Goal: Find contact information: Find contact information

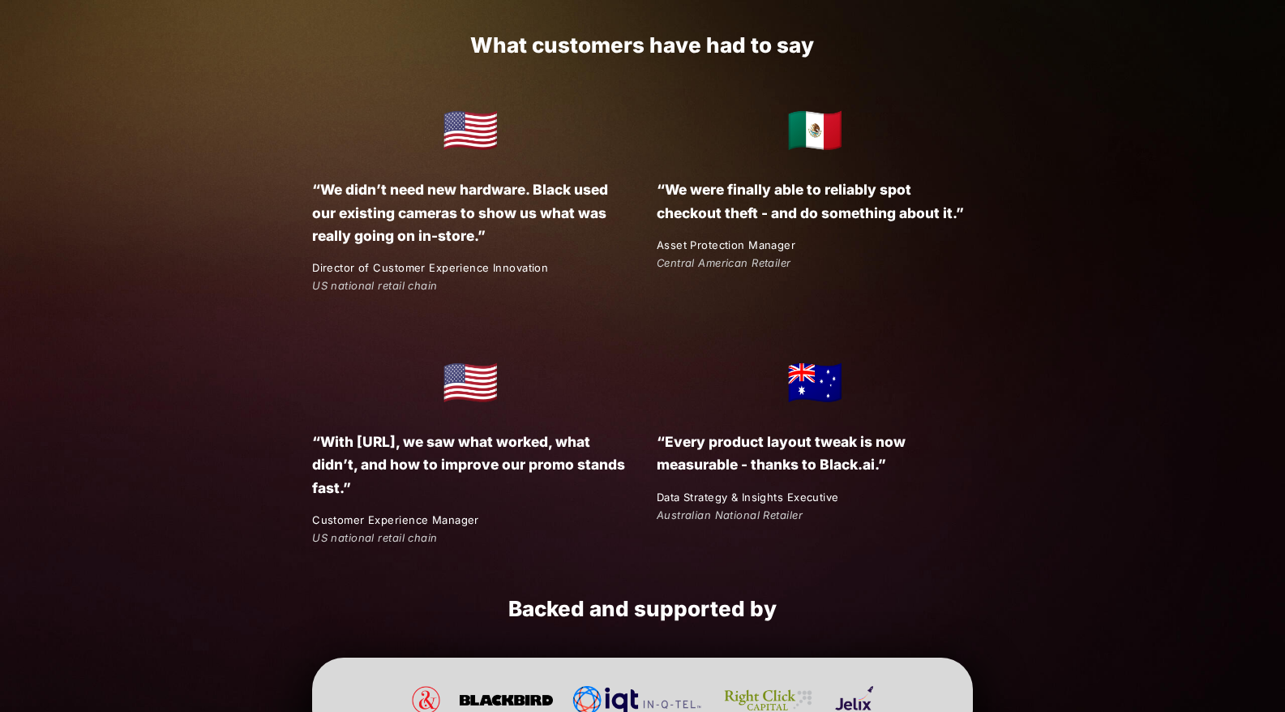
scroll to position [2946, 0]
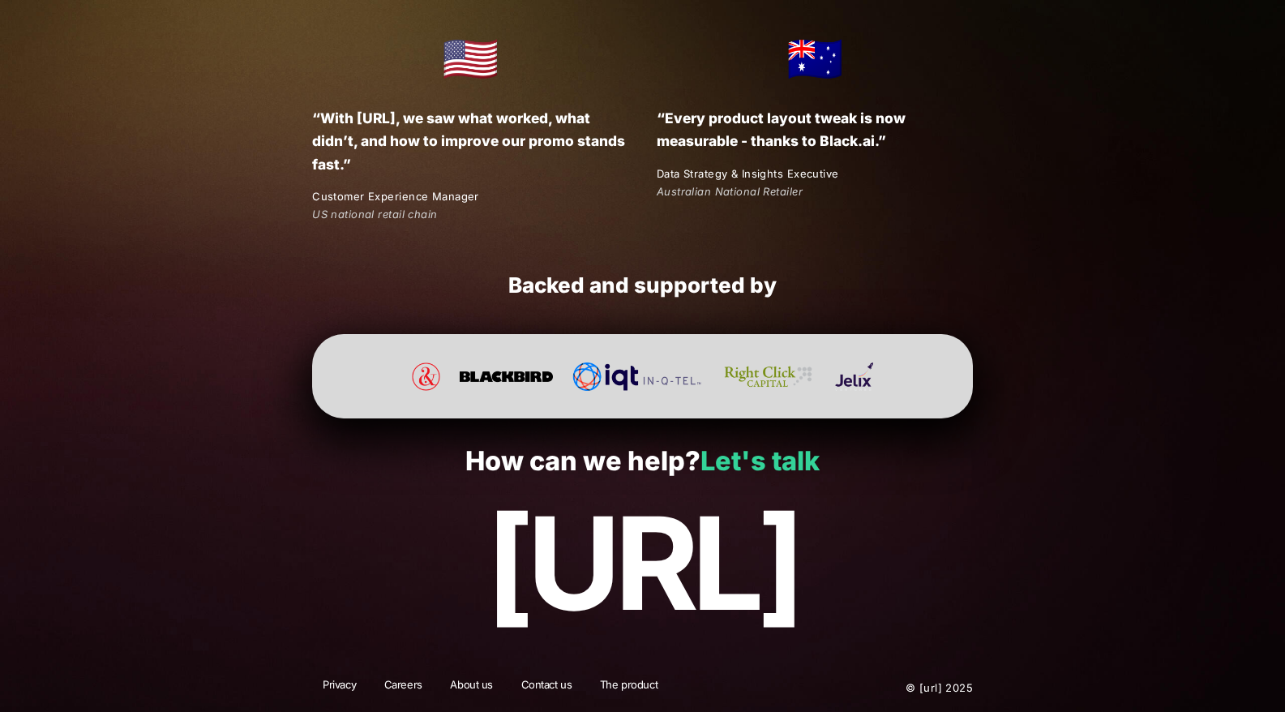
click at [780, 457] on link "Let's talk" at bounding box center [759, 461] width 119 height 32
